Goal: Information Seeking & Learning: Understand process/instructions

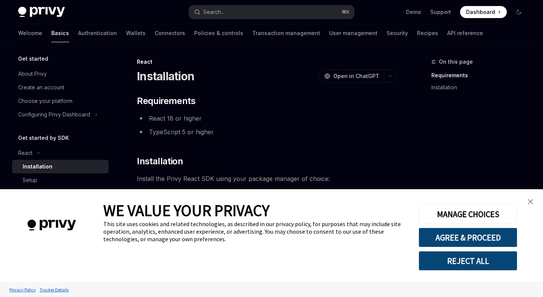
click at [531, 207] on link "close banner" at bounding box center [530, 201] width 15 height 15
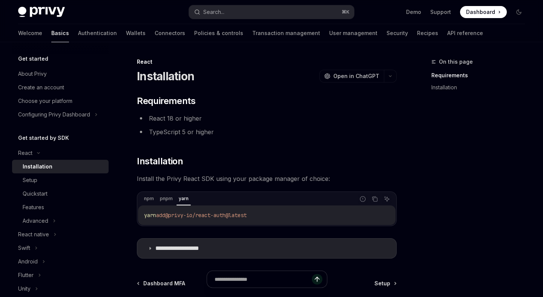
click at [492, 11] on span "Dashboard" at bounding box center [480, 12] width 29 height 8
click at [46, 178] on div "Setup" at bounding box center [63, 180] width 81 height 9
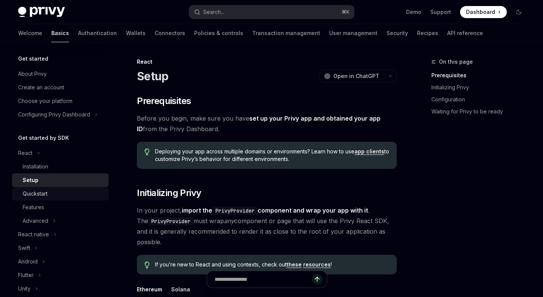
click at [39, 195] on div "Quickstart" at bounding box center [35, 193] width 25 height 9
type textarea "*"
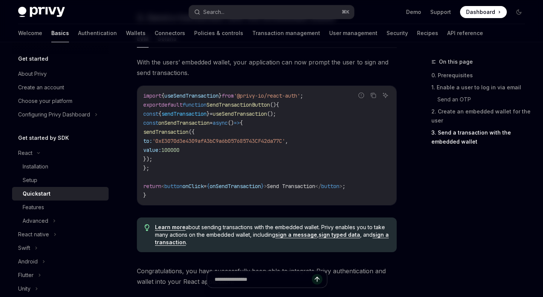
scroll to position [693, 0]
